Goal: Task Accomplishment & Management: Complete application form

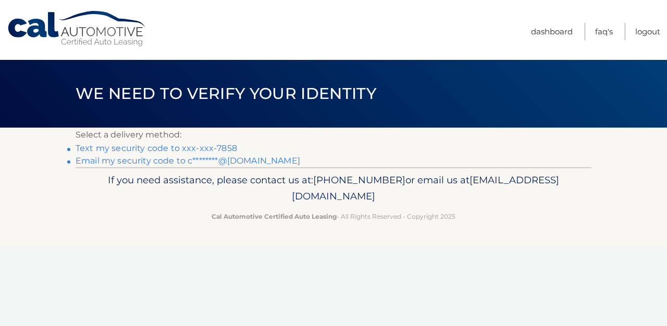
click at [227, 149] on link "Text my security code to xxx-xxx-7858" at bounding box center [157, 148] width 162 height 10
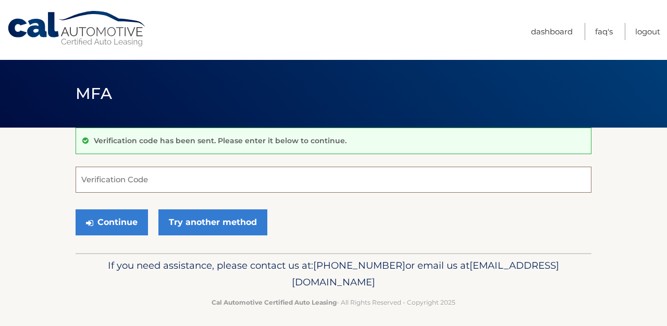
click at [182, 180] on input "Verification Code" at bounding box center [334, 180] width 516 height 26
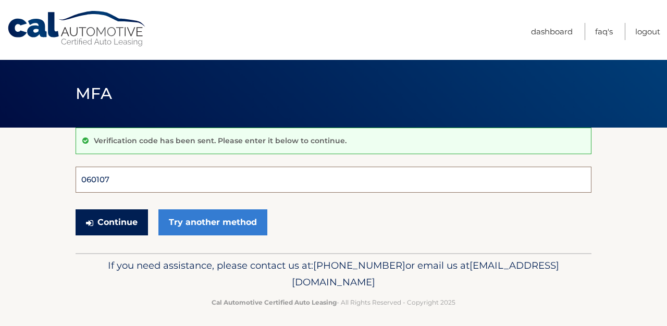
type input "060107"
click at [112, 222] on button "Continue" at bounding box center [112, 222] width 72 height 26
click at [128, 221] on button "Continue" at bounding box center [112, 222] width 72 height 26
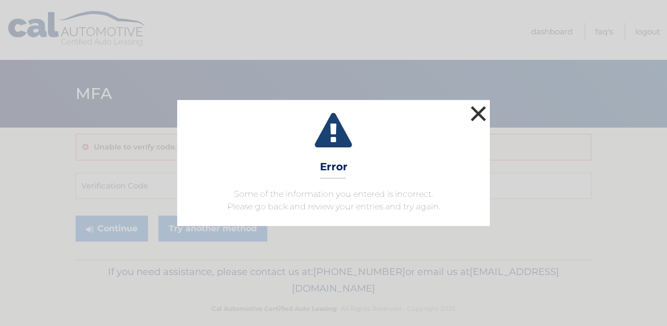
click at [478, 112] on button "×" at bounding box center [478, 113] width 21 height 21
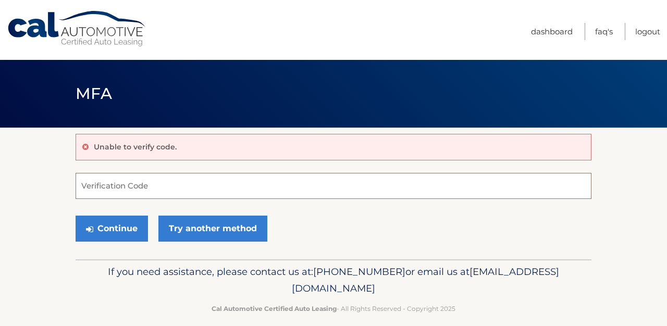
click at [237, 185] on input "Verification Code" at bounding box center [334, 186] width 516 height 26
